Goal: Information Seeking & Learning: Understand process/instructions

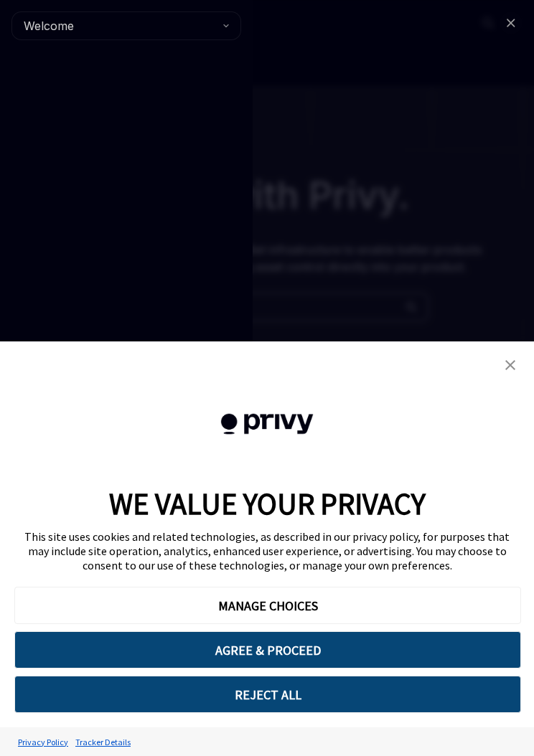
click at [128, 693] on button "REJECT ALL" at bounding box center [267, 694] width 506 height 37
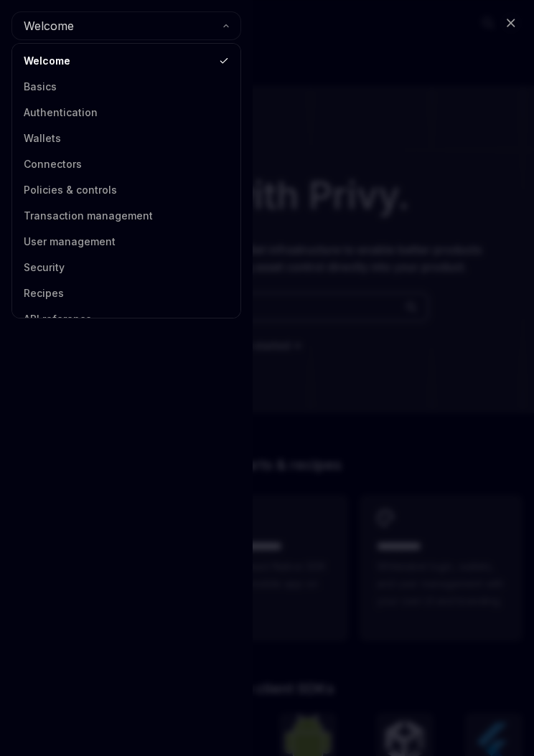
click at [35, 141] on link "Wallets" at bounding box center [125, 139] width 219 height 26
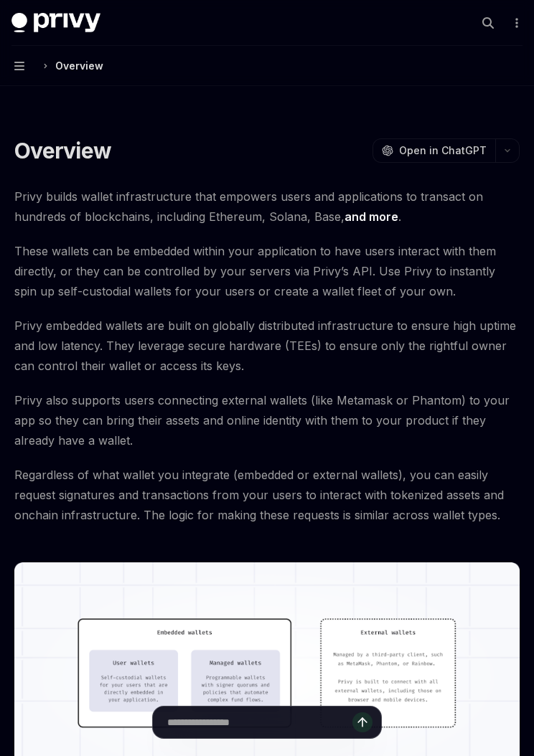
click at [33, 65] on button "Navigation Overview" at bounding box center [267, 66] width 534 height 40
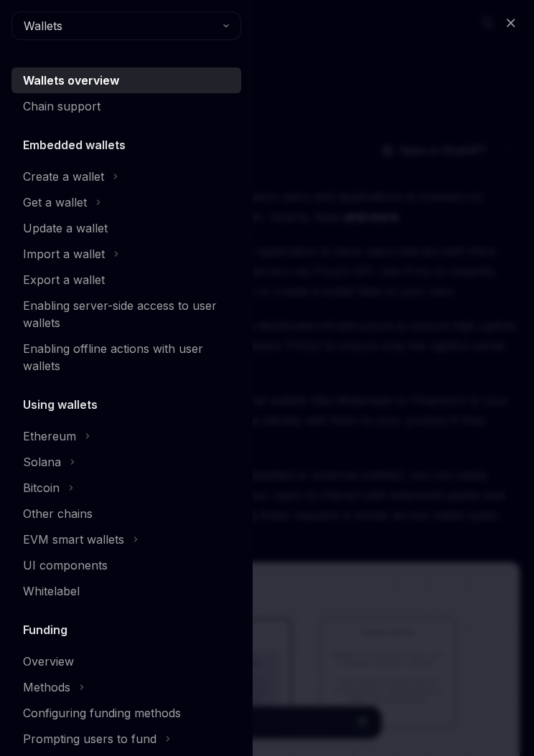
click at [35, 441] on div "Ethereum" at bounding box center [49, 435] width 53 height 17
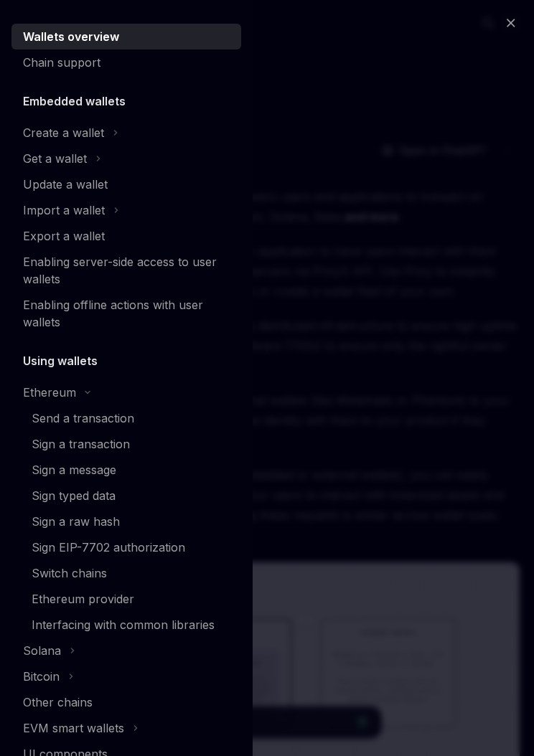
scroll to position [44, 0]
click at [38, 417] on div "Send a transaction" at bounding box center [83, 417] width 103 height 17
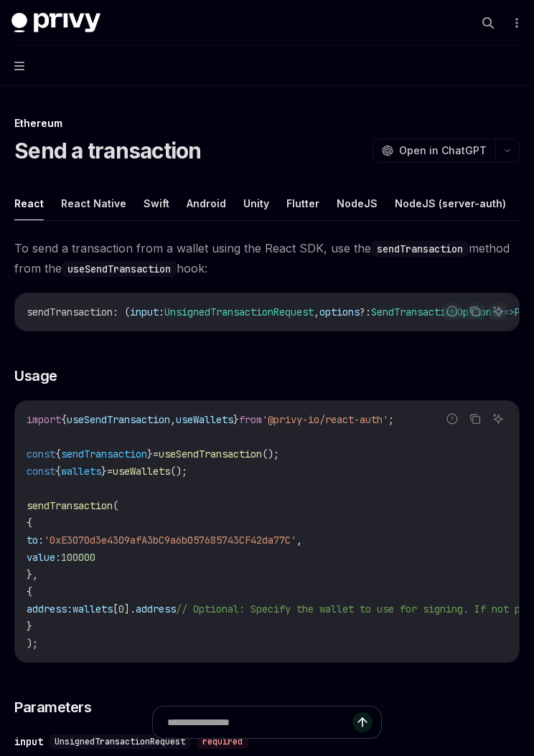
click at [77, 204] on button "React Native" at bounding box center [93, 203] width 65 height 34
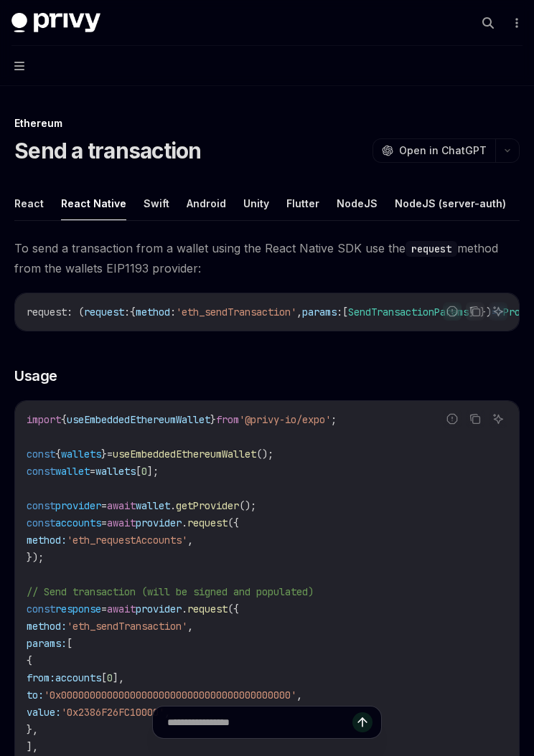
click at [14, 57] on button "Navigation" at bounding box center [267, 66] width 534 height 40
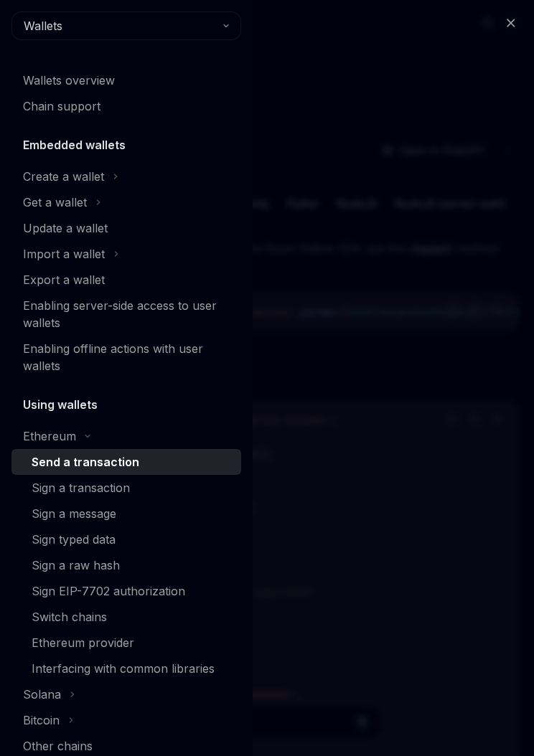
click at [35, 541] on div "Sign typed data" at bounding box center [74, 539] width 84 height 17
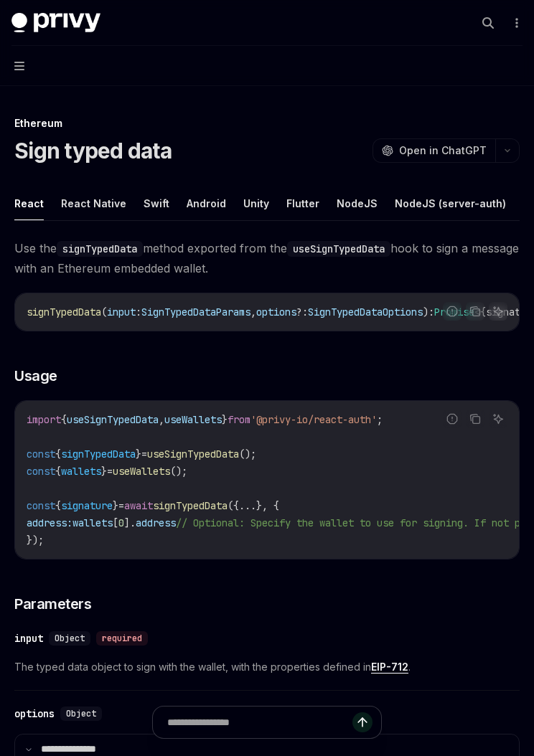
click at [79, 187] on button "React Native" at bounding box center [93, 203] width 65 height 34
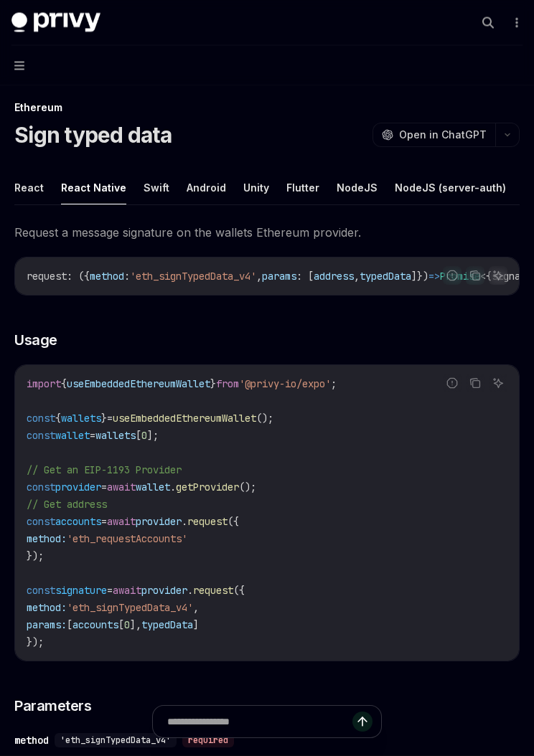
scroll to position [16, 0]
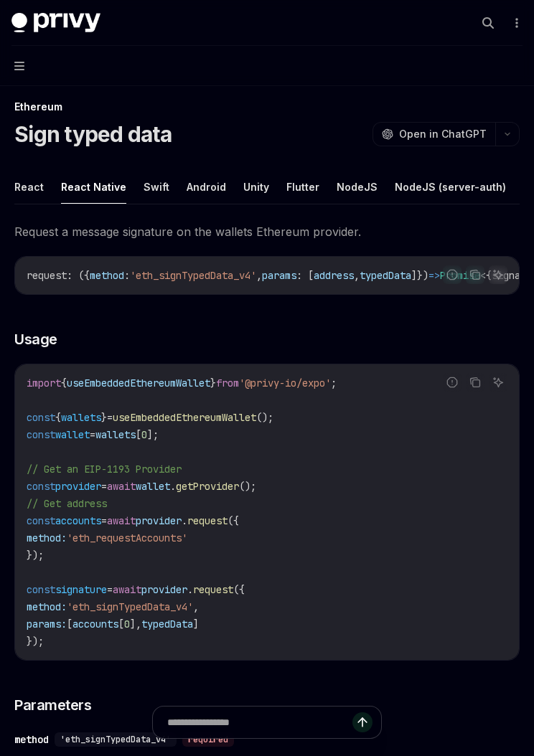
type textarea "*"
